Goal: Task Accomplishment & Management: Manage account settings

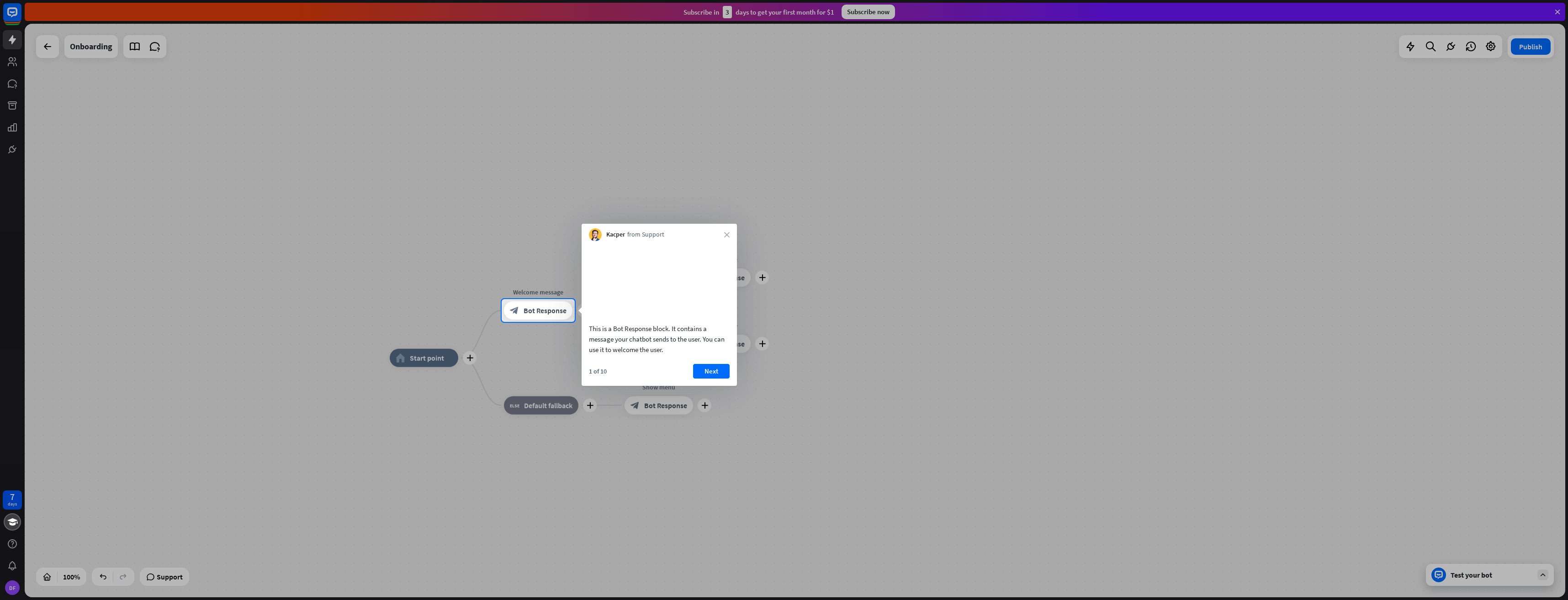
click at [1559, 10] on div at bounding box center [784, 150] width 1568 height 299
click at [1558, 10] on div at bounding box center [784, 150] width 1568 height 299
click at [730, 235] on div "Kacper from Support close" at bounding box center [659, 232] width 155 height 18
click at [724, 233] on div "Kacper from Support close" at bounding box center [659, 232] width 155 height 18
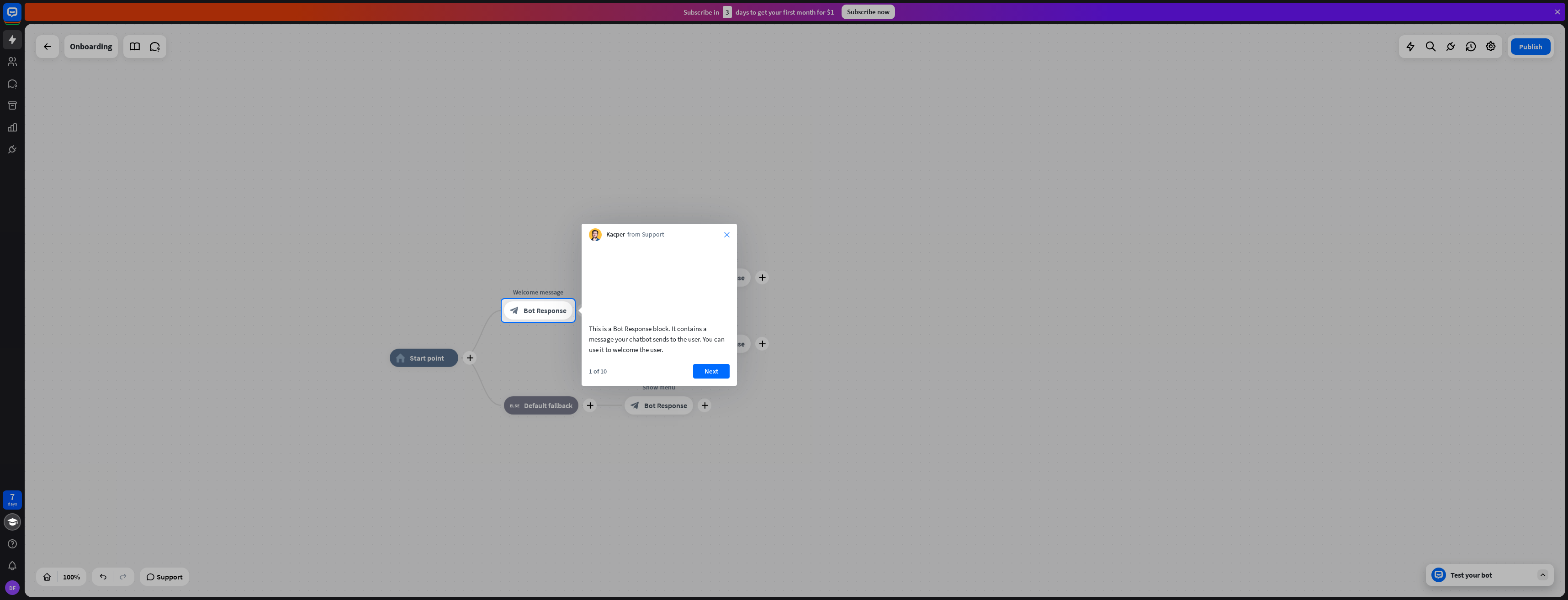
click at [727, 233] on icon "close" at bounding box center [727, 234] width 5 height 5
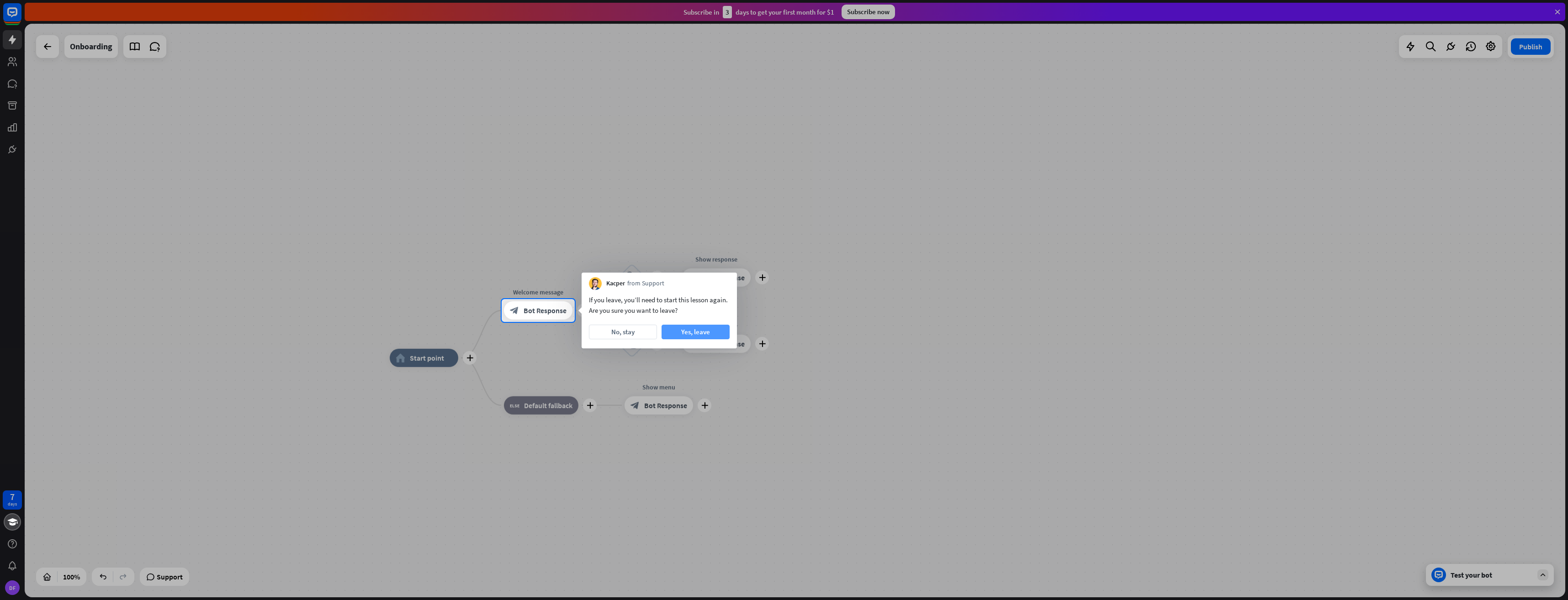
click at [679, 335] on button "Yes, leave" at bounding box center [696, 332] width 68 height 15
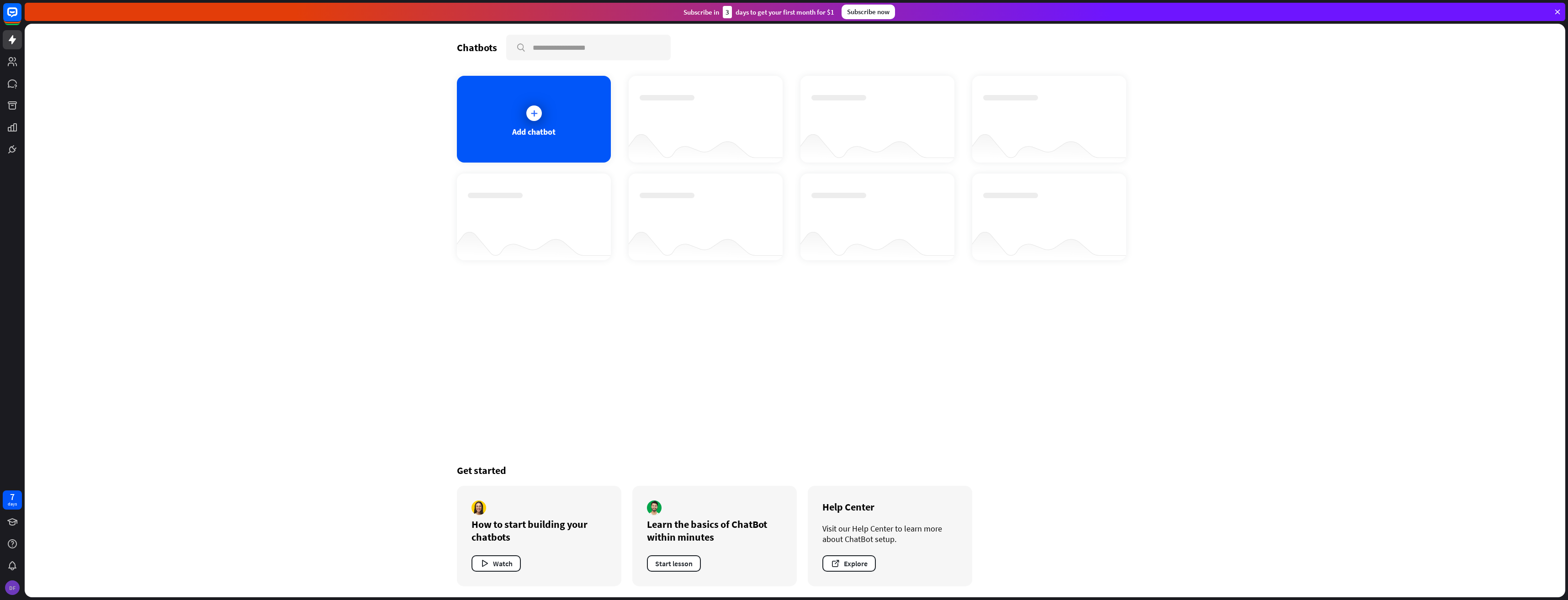
click at [18, 584] on div "DF" at bounding box center [12, 588] width 15 height 15
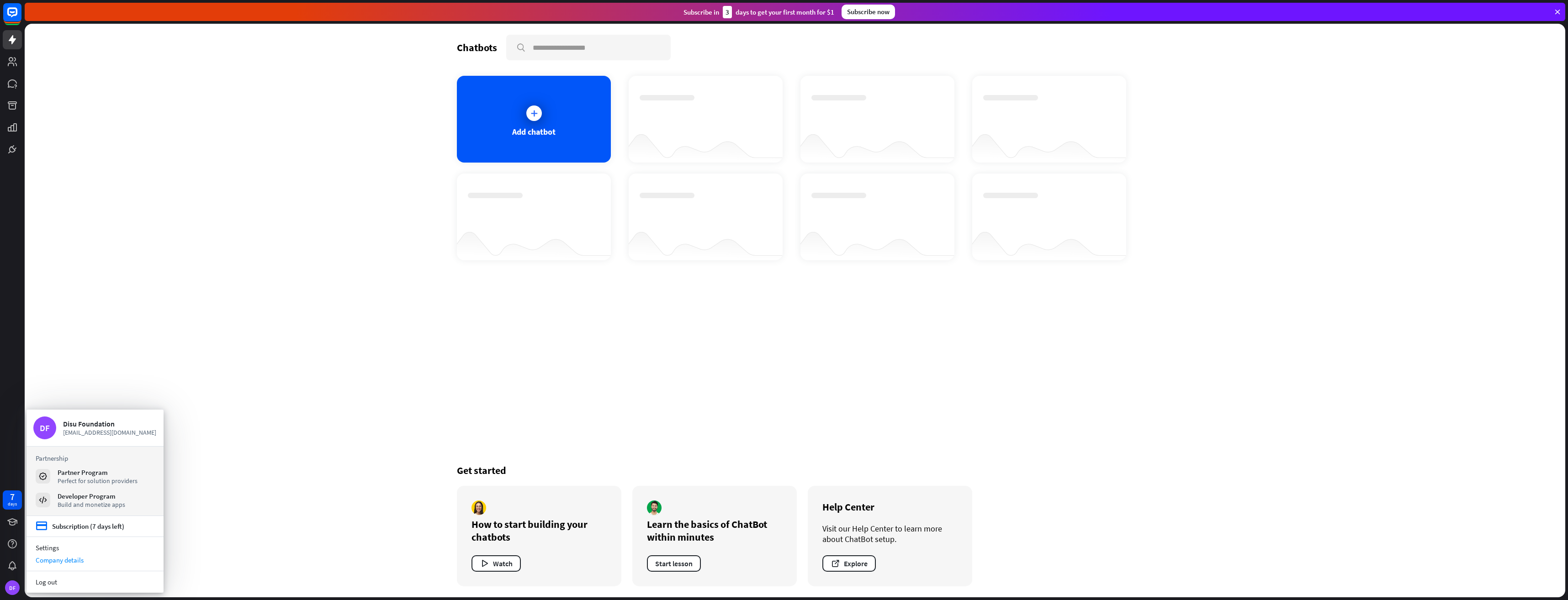
click at [47, 559] on div "Company details" at bounding box center [95, 560] width 137 height 12
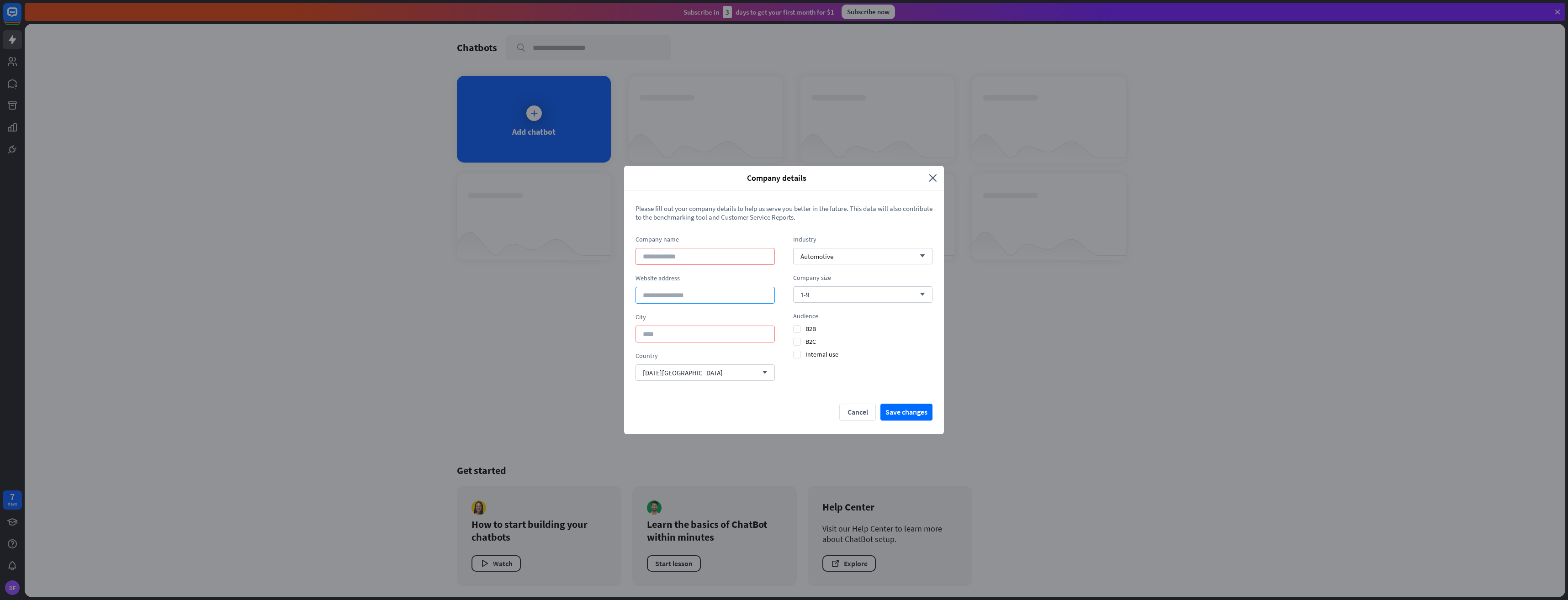
click at [677, 298] on input at bounding box center [705, 295] width 139 height 17
click at [671, 257] on input at bounding box center [705, 257] width 139 height 17
type input "**********"
click at [803, 259] on span "Automotive" at bounding box center [817, 256] width 33 height 9
type input "*"
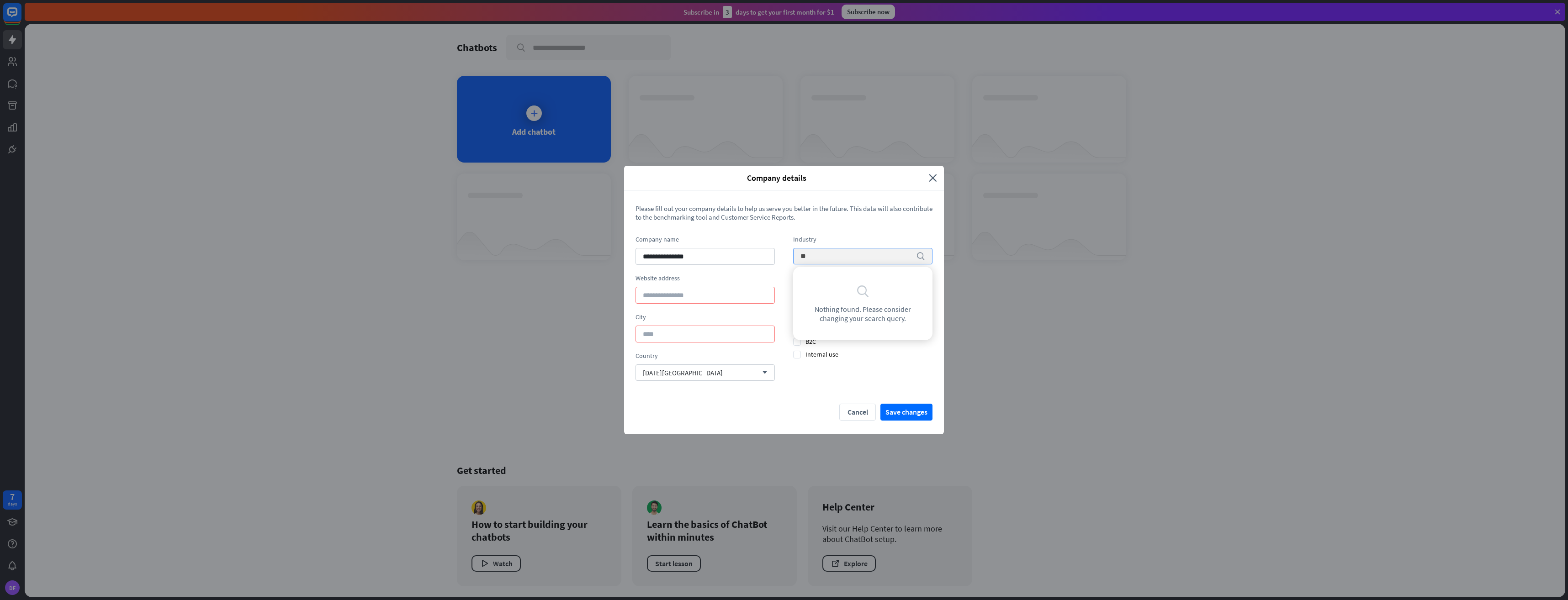
type input "*"
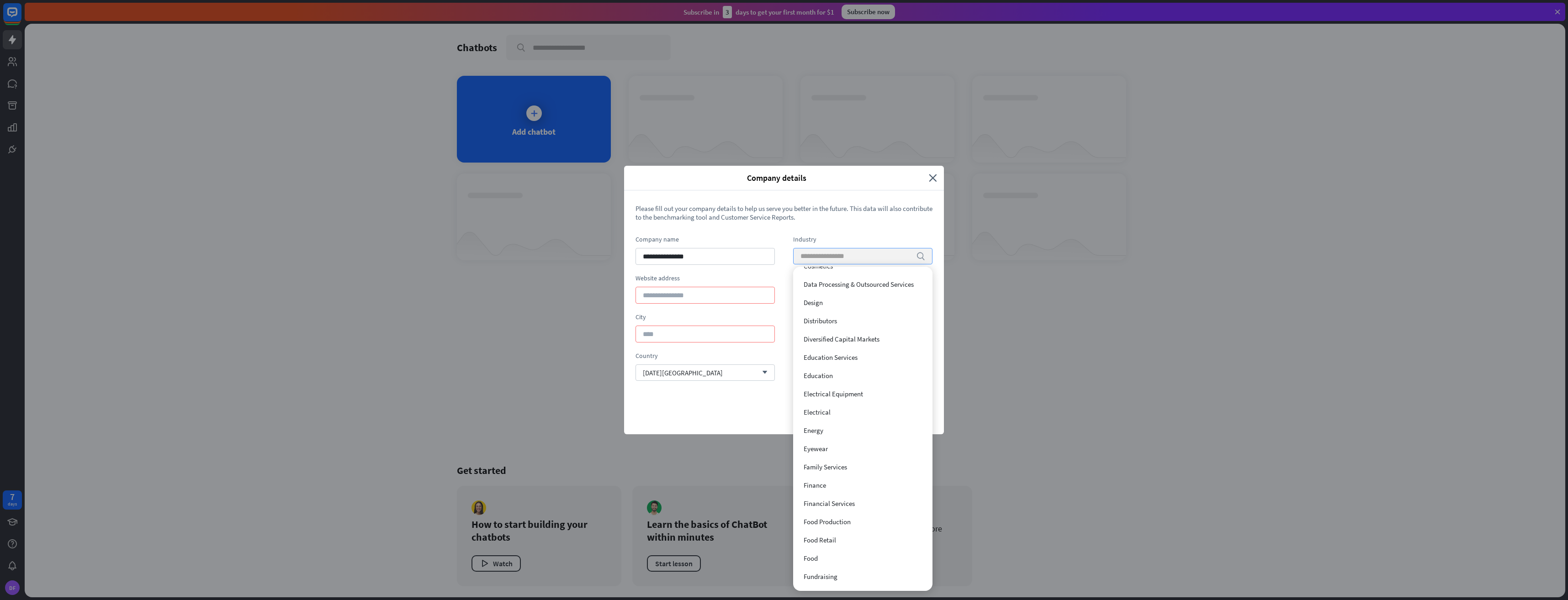
scroll to position [669, 0]
click at [825, 470] on span "Family Services" at bounding box center [825, 470] width 43 height 9
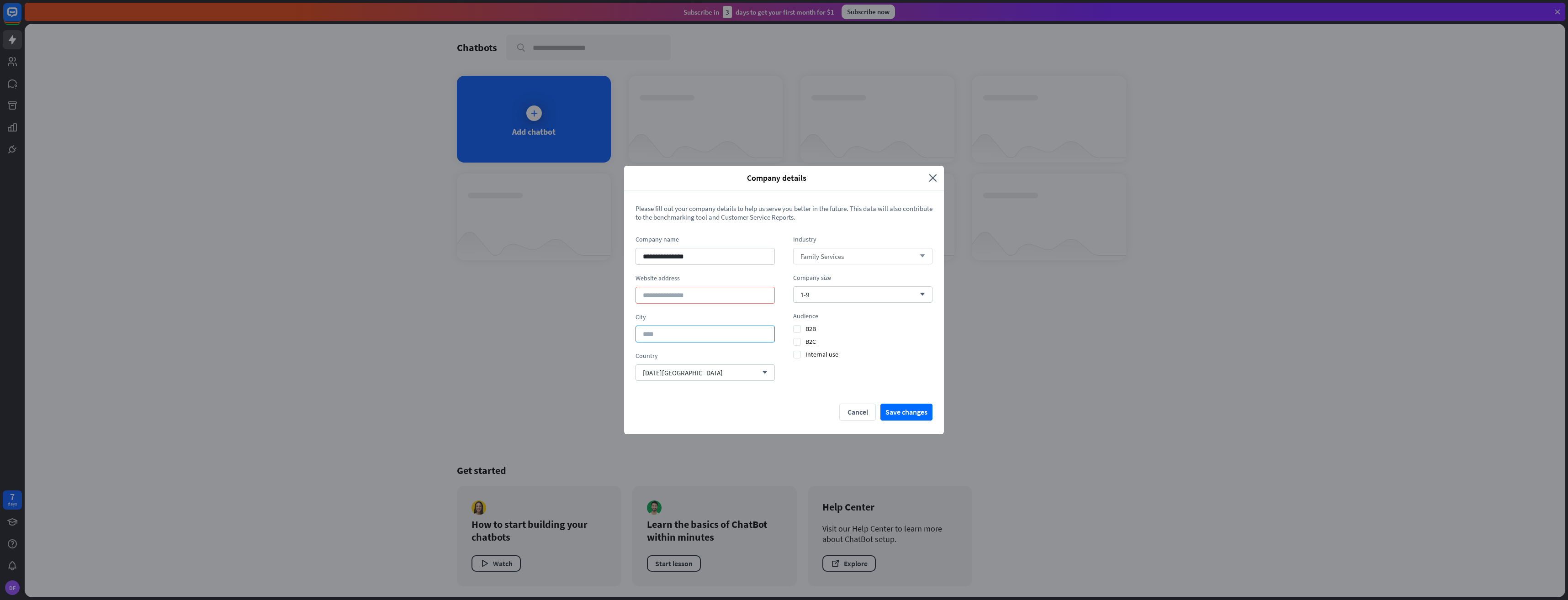
click at [693, 334] on input at bounding box center [705, 334] width 139 height 17
type input "********"
click at [684, 298] on input at bounding box center [705, 295] width 139 height 17
type input "**********"
click at [688, 369] on span "[DATE][GEOGRAPHIC_DATA]" at bounding box center [682, 373] width 80 height 9
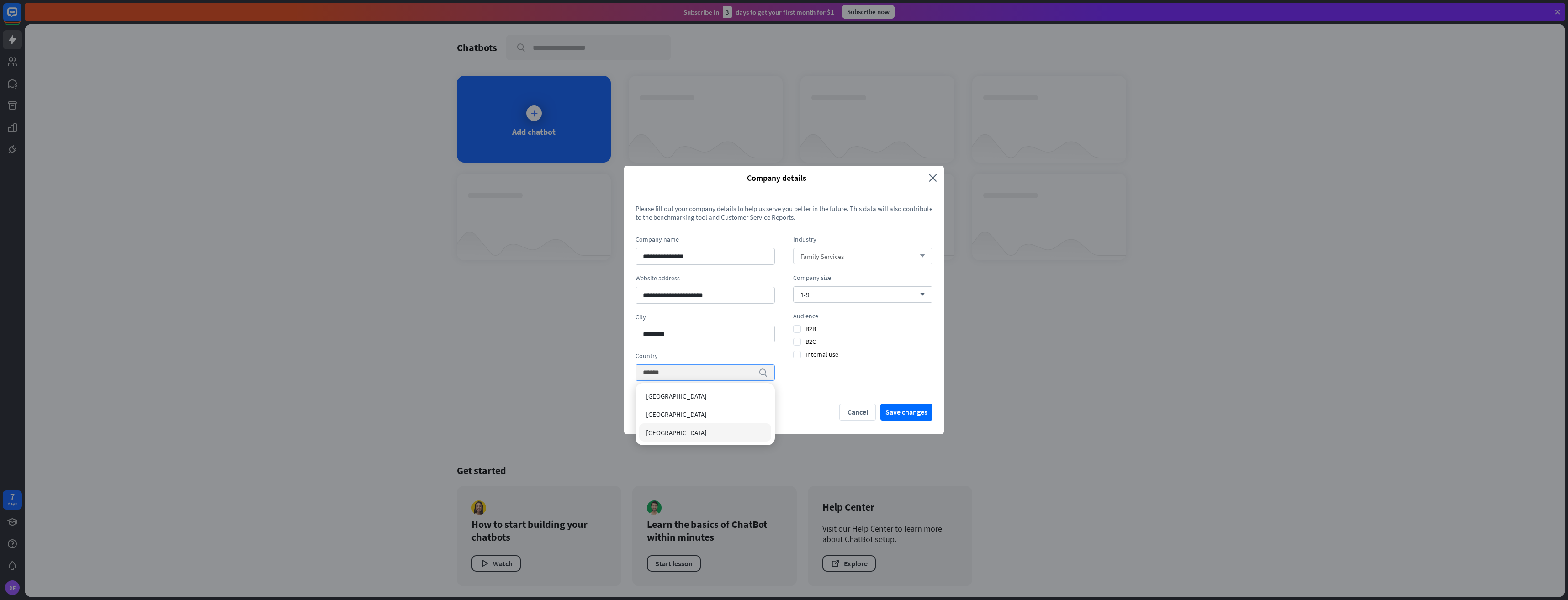
type input "******"
click at [668, 433] on span "[GEOGRAPHIC_DATA]" at bounding box center [676, 433] width 61 height 9
click at [898, 411] on button "Save changes" at bounding box center [906, 413] width 52 height 17
click at [901, 333] on section "Audience B2B B2C Internal use" at bounding box center [863, 335] width 139 height 47
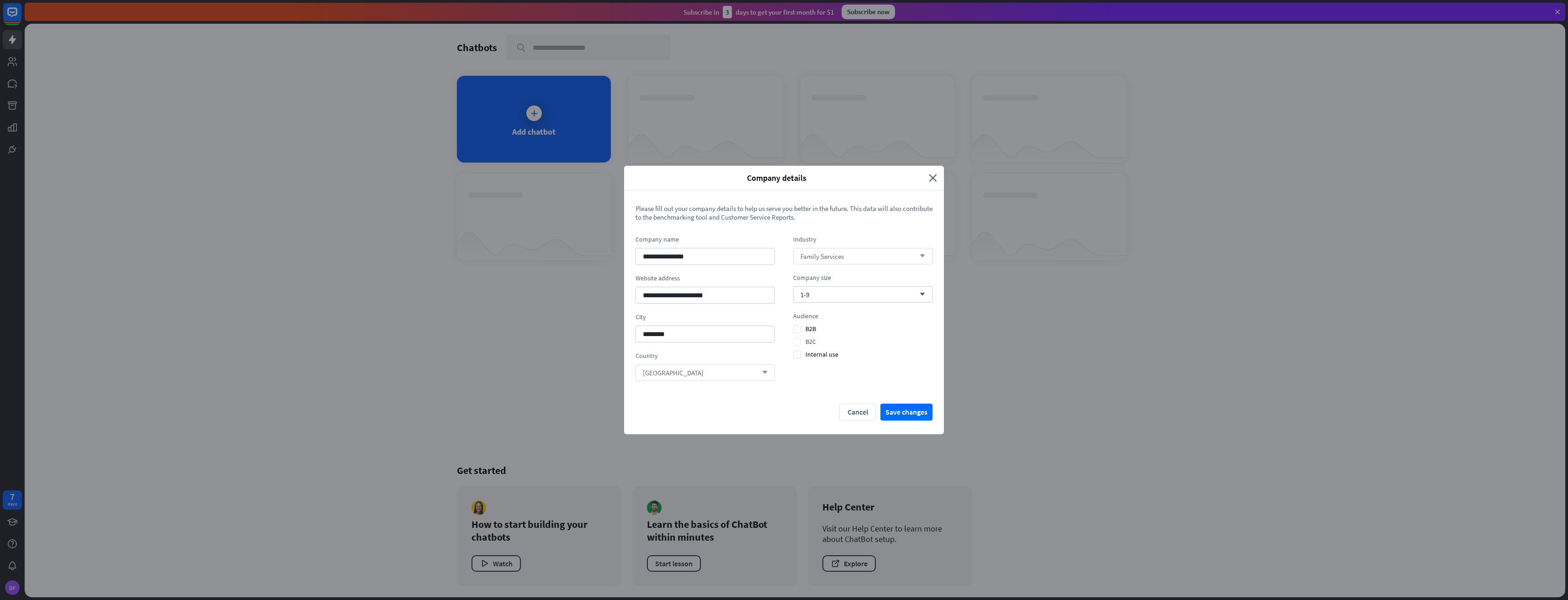
click at [796, 339] on span "B2C" at bounding box center [805, 342] width 23 height 9
click at [800, 325] on span "B2B" at bounding box center [805, 329] width 23 height 9
click at [795, 358] on span "Internal use" at bounding box center [816, 355] width 45 height 9
click at [897, 416] on button "Save changes" at bounding box center [906, 413] width 52 height 17
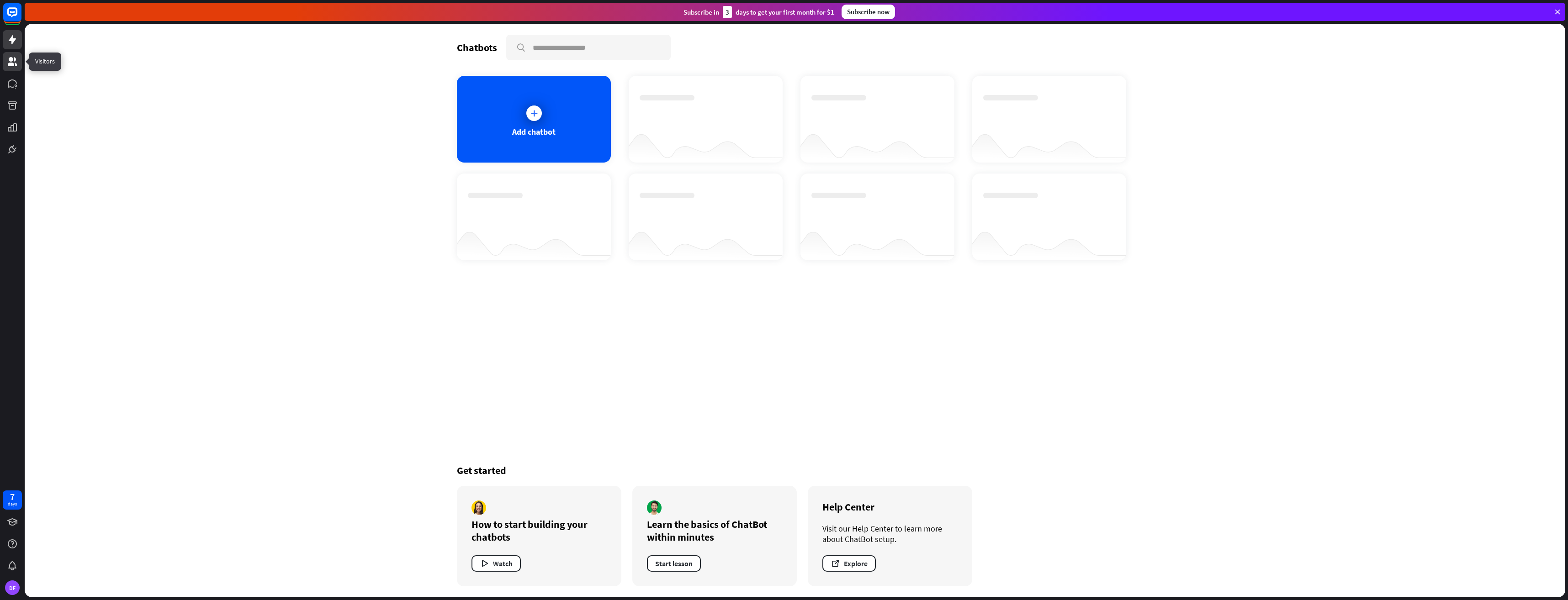
click at [4, 66] on link at bounding box center [13, 62] width 19 height 19
